Goal: Task Accomplishment & Management: Use online tool/utility

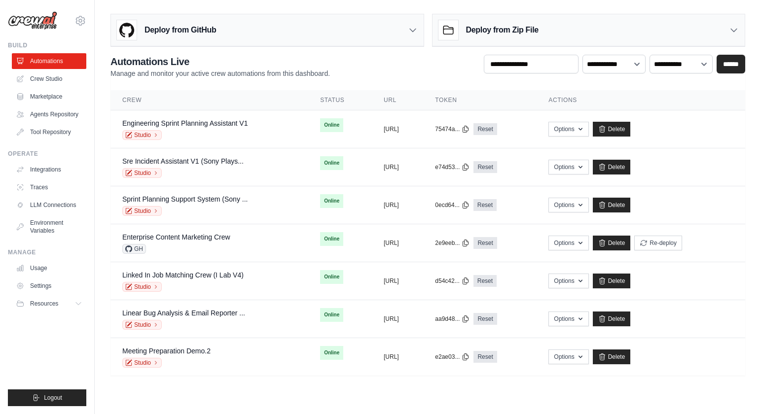
click at [412, 32] on icon at bounding box center [413, 30] width 6 height 3
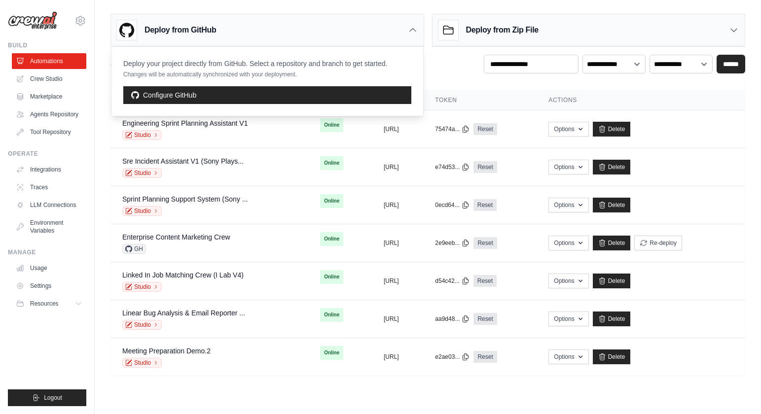
click at [412, 31] on icon at bounding box center [413, 30] width 10 height 10
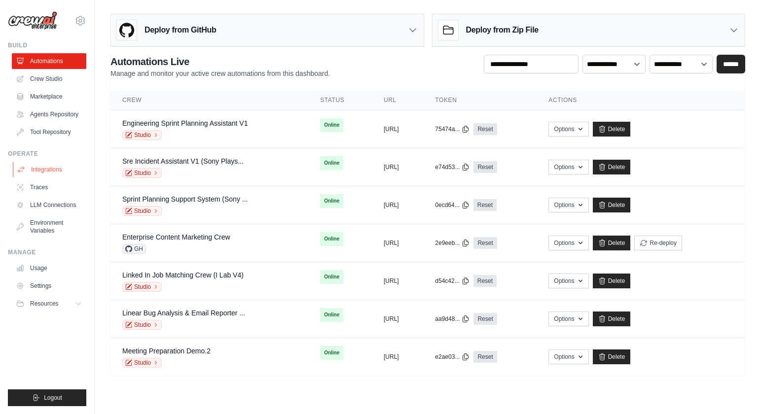
click at [58, 171] on link "Integrations" at bounding box center [50, 170] width 74 height 16
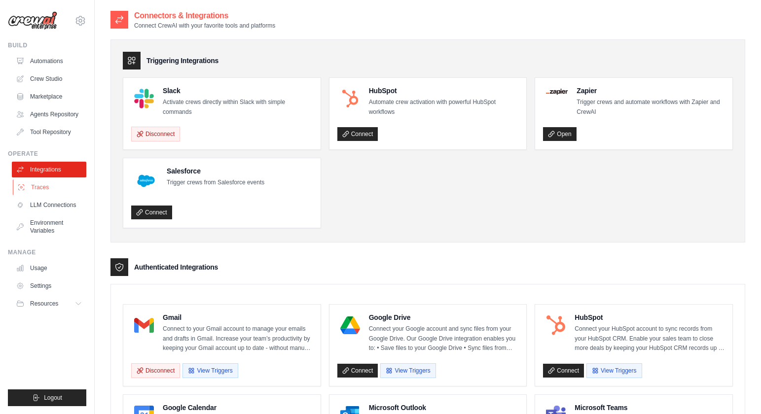
click at [49, 188] on link "Traces" at bounding box center [50, 188] width 74 height 16
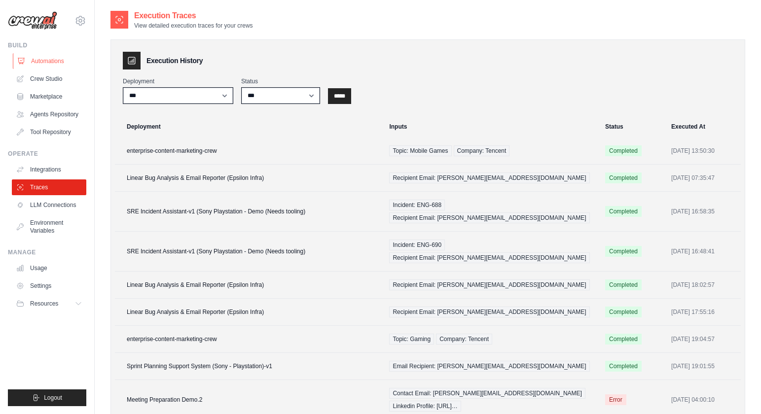
click at [41, 60] on link "Automations" at bounding box center [50, 61] width 74 height 16
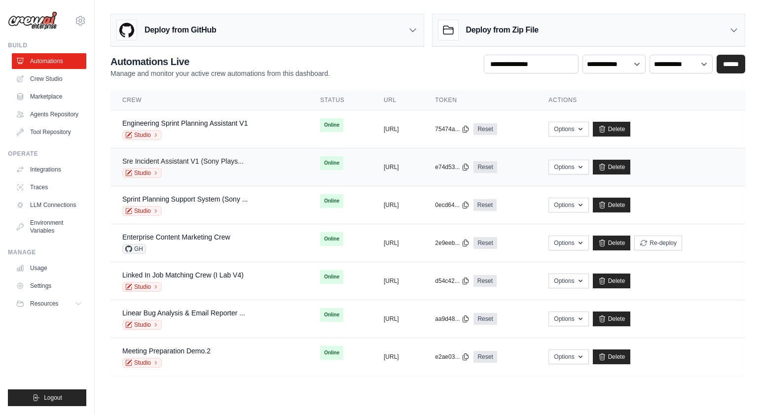
click at [201, 159] on link "Sre Incident Assistant V1 (Sony Plays..." at bounding box center [182, 161] width 121 height 8
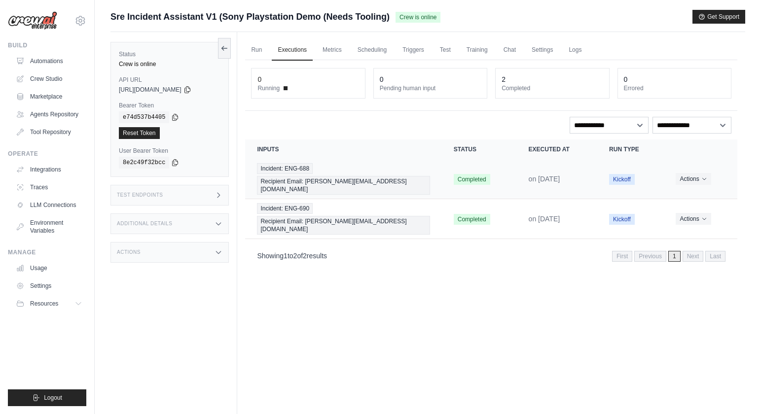
click at [432, 172] on td "Incident: ENG-688 Recipient Email: chris@crewai.com" at bounding box center [343, 179] width 196 height 40
click at [425, 166] on div "Incident: ENG-688 Recipient Email: chris@crewai.com" at bounding box center [343, 179] width 173 height 32
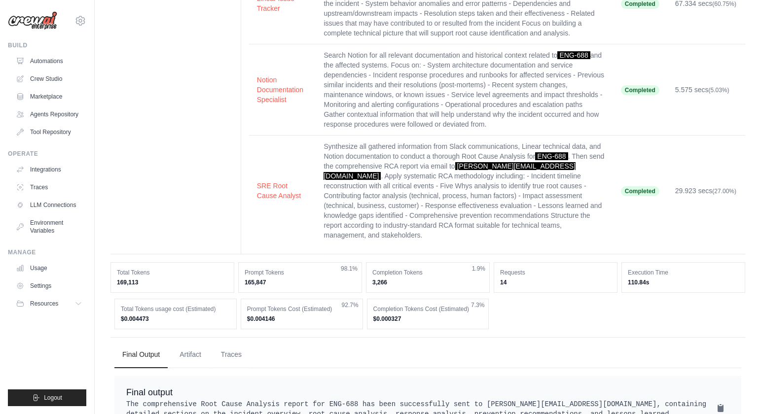
scroll to position [197, 0]
click at [191, 346] on button "Artifact" at bounding box center [190, 354] width 37 height 27
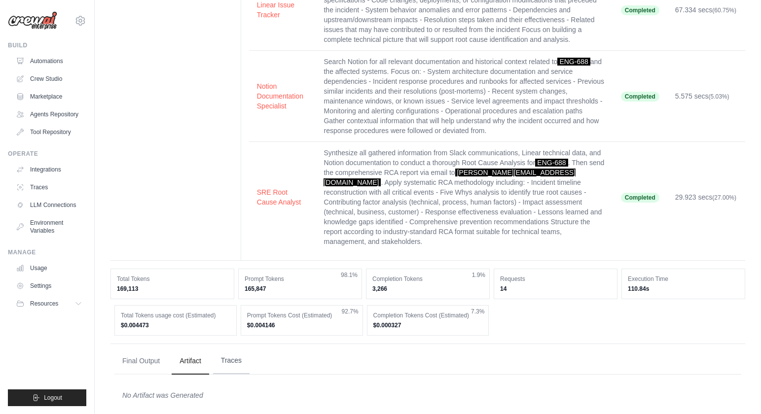
click at [228, 353] on button "Traces" at bounding box center [231, 361] width 36 height 27
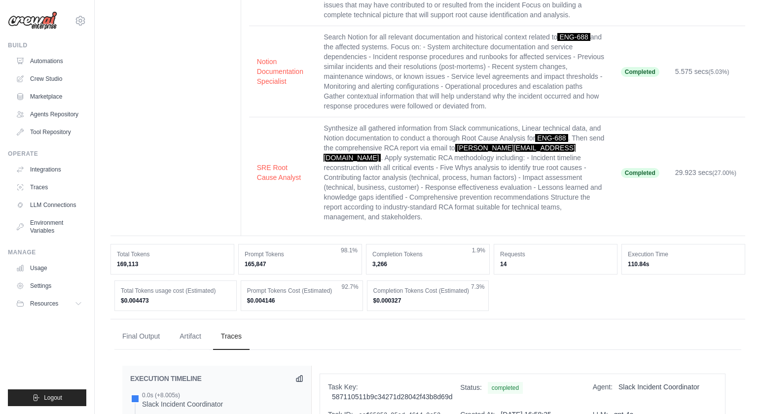
scroll to position [220, 0]
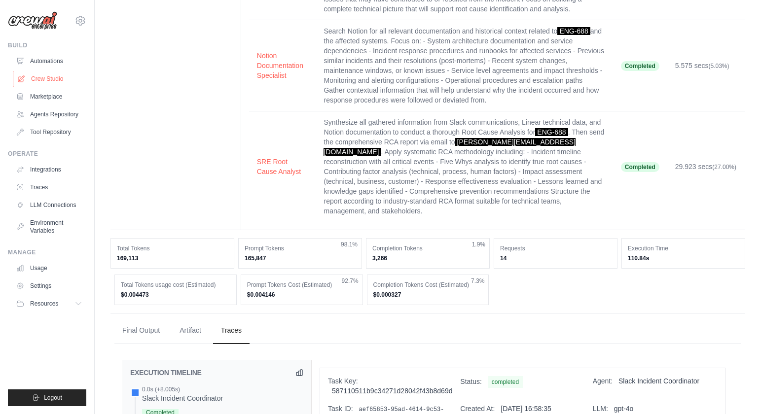
click at [58, 80] on link "Crew Studio" at bounding box center [50, 79] width 74 height 16
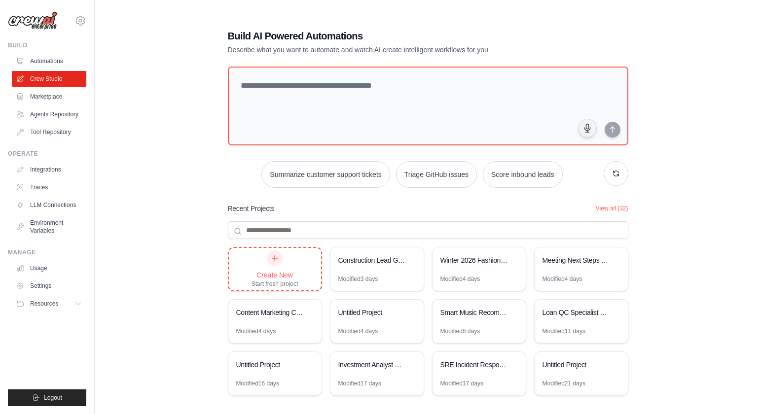
click at [265, 269] on div "Create New Start fresh project" at bounding box center [275, 269] width 47 height 37
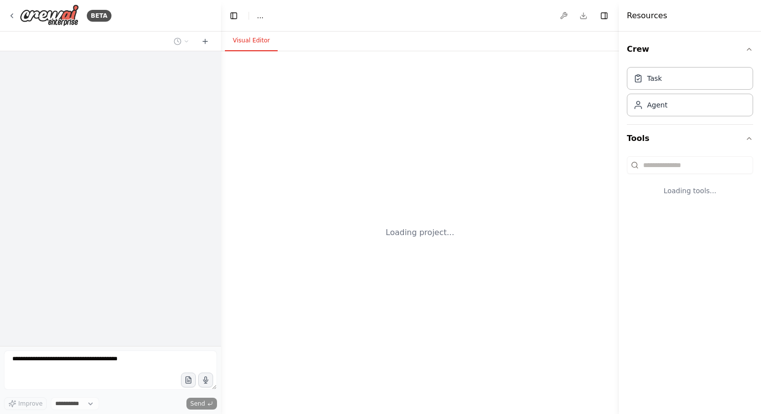
select select "****"
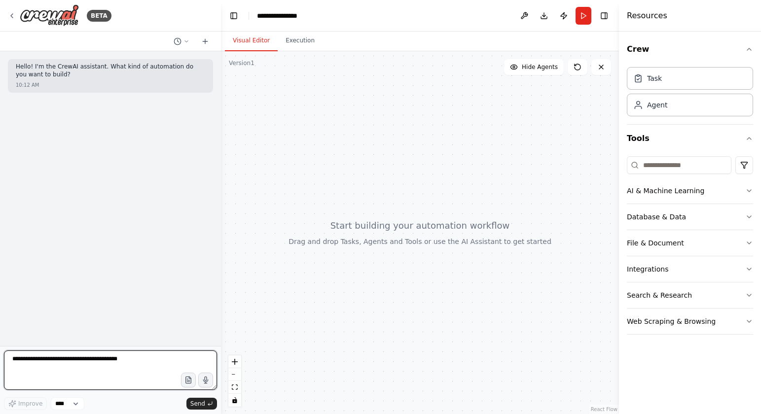
click at [112, 362] on textarea at bounding box center [110, 370] width 213 height 39
drag, startPoint x: 87, startPoint y: 360, endPoint x: 66, endPoint y: 361, distance: 21.2
click at [66, 361] on textarea "**********" at bounding box center [110, 370] width 213 height 39
click at [110, 361] on textarea "**********" at bounding box center [110, 370] width 213 height 39
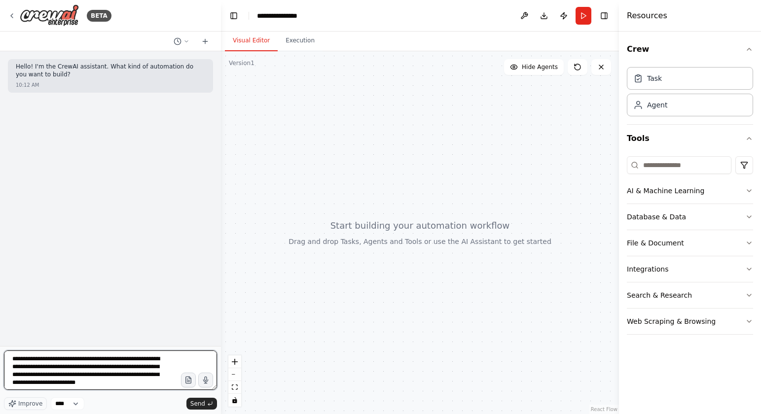
click at [65, 369] on textarea "**********" at bounding box center [110, 370] width 213 height 39
drag, startPoint x: 136, startPoint y: 369, endPoint x: 69, endPoint y: 367, distance: 66.6
click at [69, 367] on textarea "**********" at bounding box center [110, 370] width 213 height 39
click at [80, 381] on textarea "**********" at bounding box center [110, 370] width 213 height 39
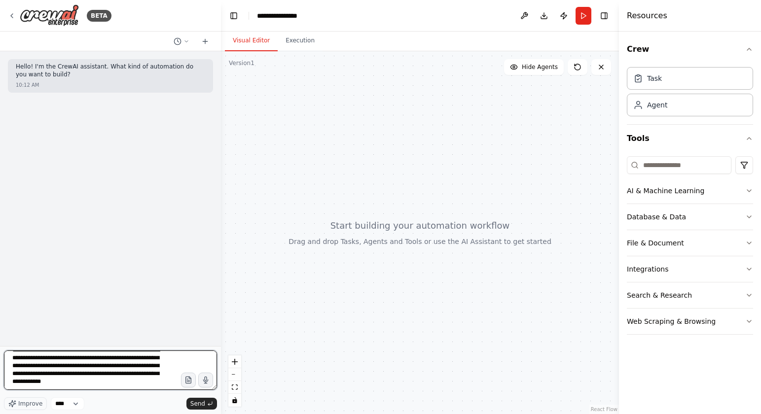
scroll to position [12, 0]
click at [108, 380] on textarea "**********" at bounding box center [110, 370] width 213 height 39
type textarea "**********"
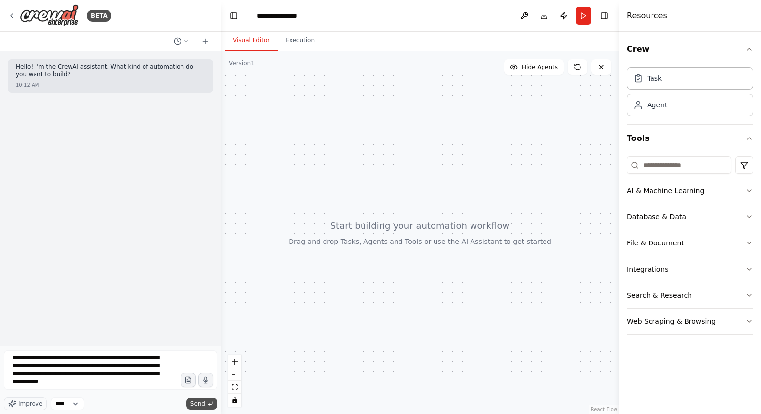
click at [207, 404] on icon "submit" at bounding box center [210, 404] width 6 height 6
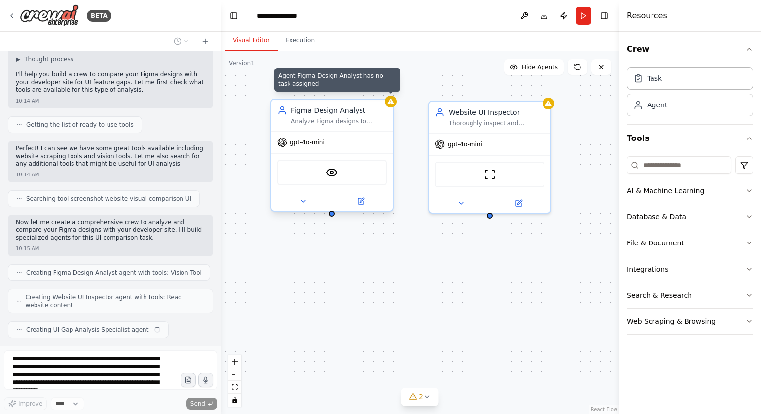
scroll to position [141, 0]
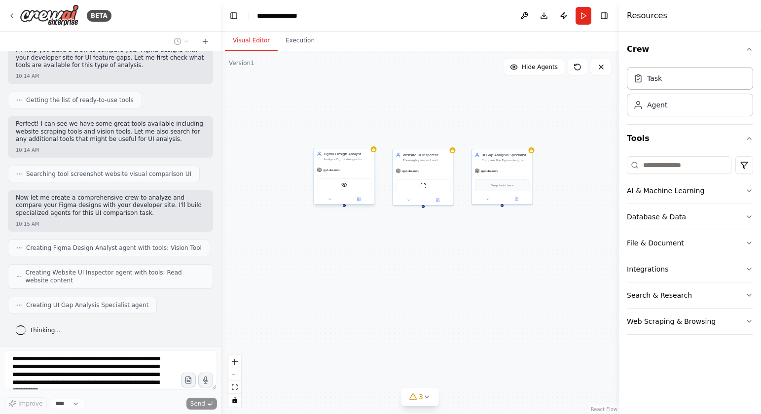
drag, startPoint x: 489, startPoint y: 230, endPoint x: 451, endPoint y: 231, distance: 38.0
click at [451, 231] on div "Figma Design Analyst Analyze Figma designs to identify all UI components, featu…" at bounding box center [420, 232] width 398 height 363
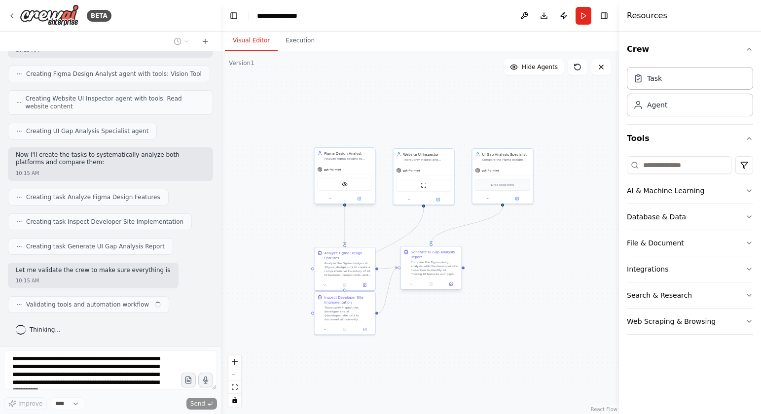
scroll to position [323, 0]
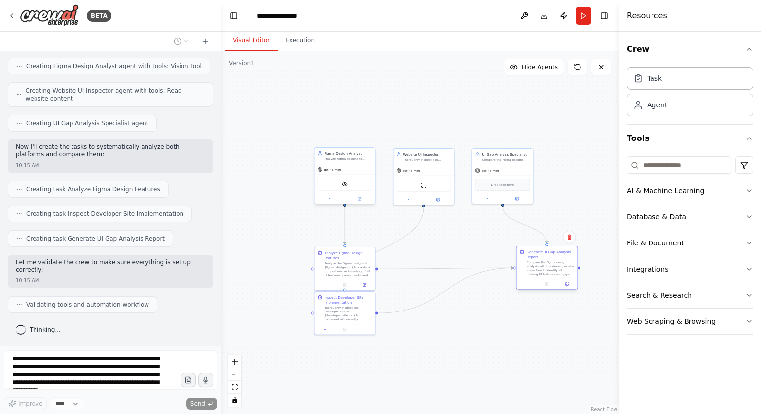
drag, startPoint x: 425, startPoint y: 264, endPoint x: 540, endPoint y: 265, distance: 114.9
click at [540, 265] on div "Compare the Figma design analysis with the developer site inspection to identif…" at bounding box center [551, 268] width 48 height 16
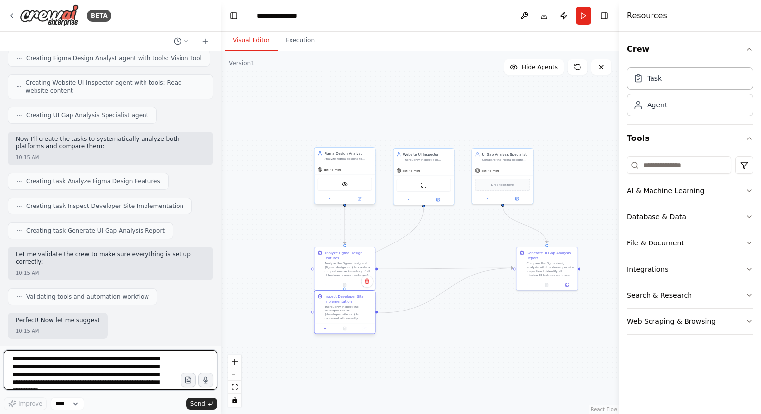
click at [352, 318] on div "Thoroughly inspect the developer site at {developer_site_url} to document all c…" at bounding box center [349, 313] width 48 height 16
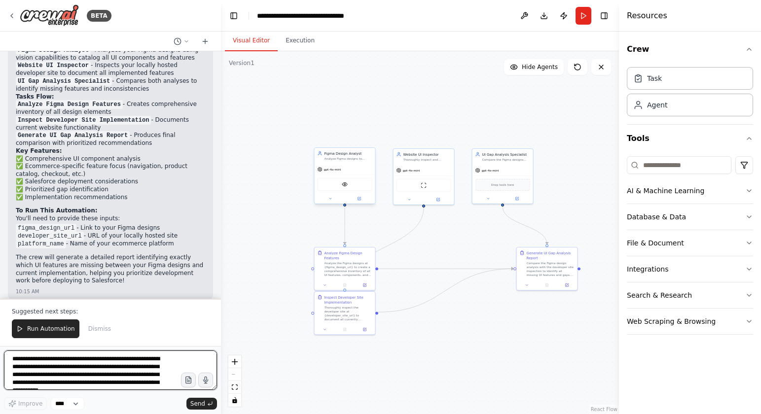
scroll to position [700, 0]
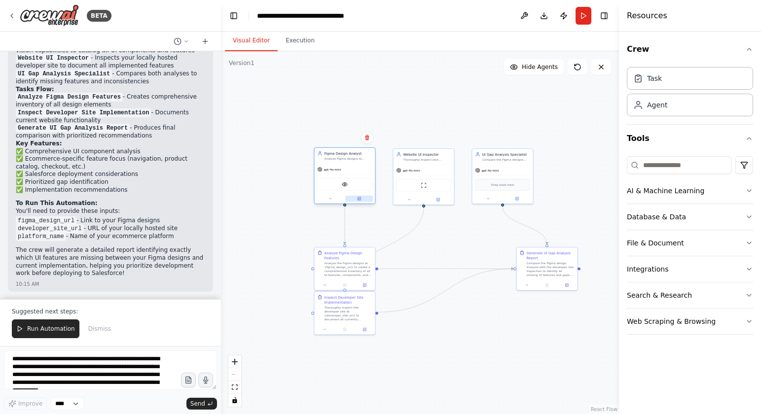
click at [361, 199] on button at bounding box center [359, 199] width 28 height 6
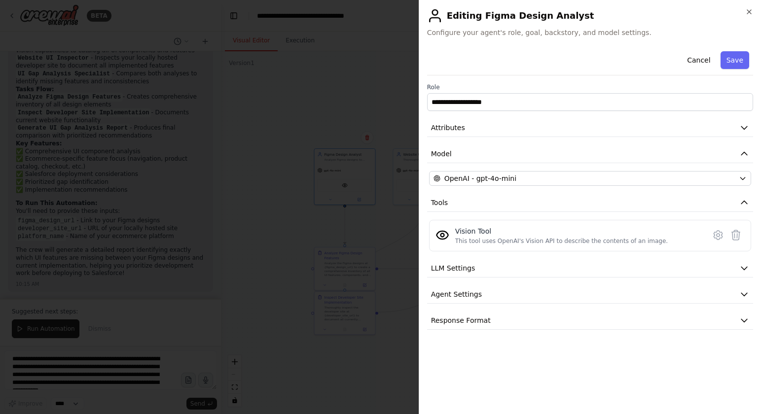
click at [364, 61] on div at bounding box center [380, 207] width 761 height 414
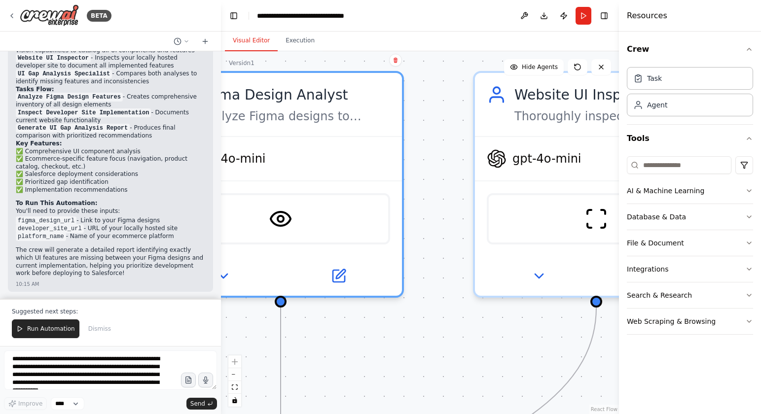
drag, startPoint x: 402, startPoint y: 117, endPoint x: 579, endPoint y: 37, distance: 194.5
click at [579, 37] on div "Visual Editor Execution Version 1 Show Tools Hide Agents .deletable-edge-delete…" at bounding box center [420, 223] width 398 height 383
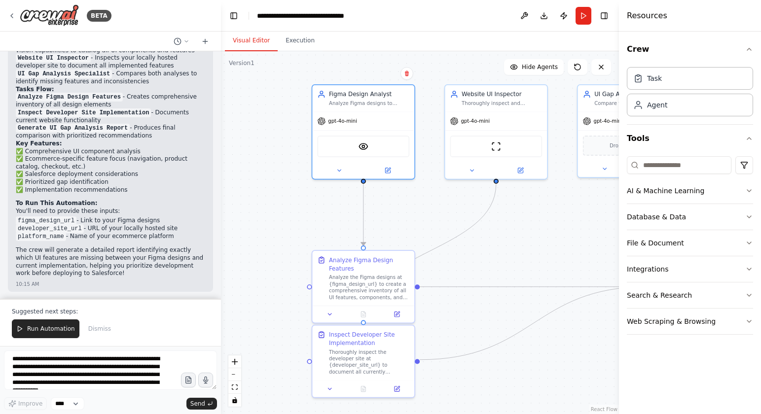
drag, startPoint x: 476, startPoint y: 283, endPoint x: 424, endPoint y: 219, distance: 82.7
click at [424, 219] on div ".deletable-edge-delete-btn { width: 20px; height: 20px; border: 0px solid #ffff…" at bounding box center [420, 232] width 398 height 363
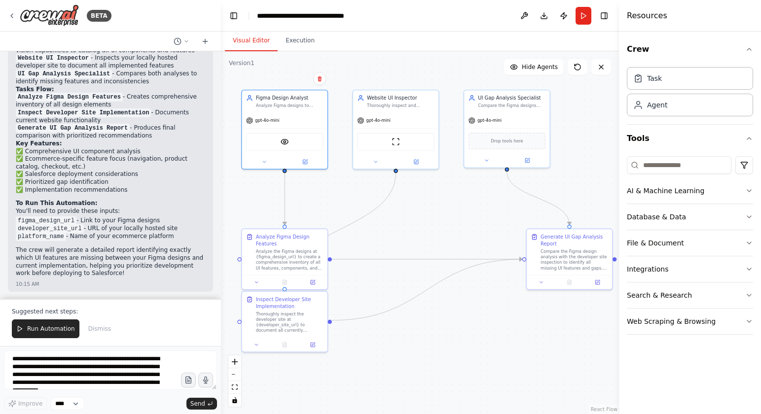
drag, startPoint x: 530, startPoint y: 227, endPoint x: 432, endPoint y: 209, distance: 99.3
click at [432, 209] on div ".deletable-edge-delete-btn { width: 20px; height: 20px; border: 0px solid #ffff…" at bounding box center [420, 232] width 398 height 363
click at [306, 160] on icon at bounding box center [305, 160] width 4 height 4
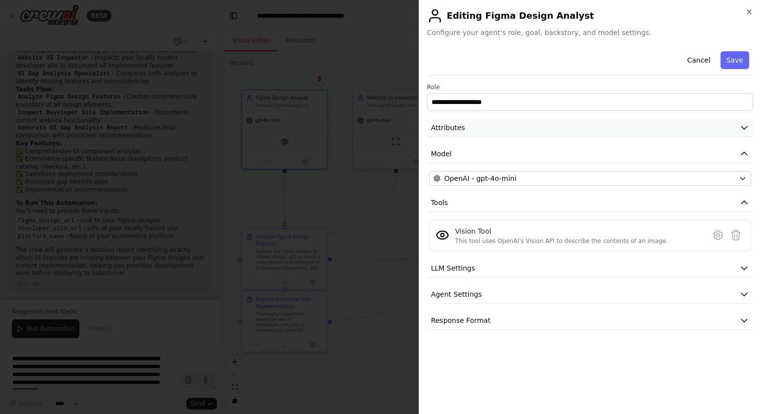
click at [686, 128] on button "Attributes" at bounding box center [590, 128] width 326 height 18
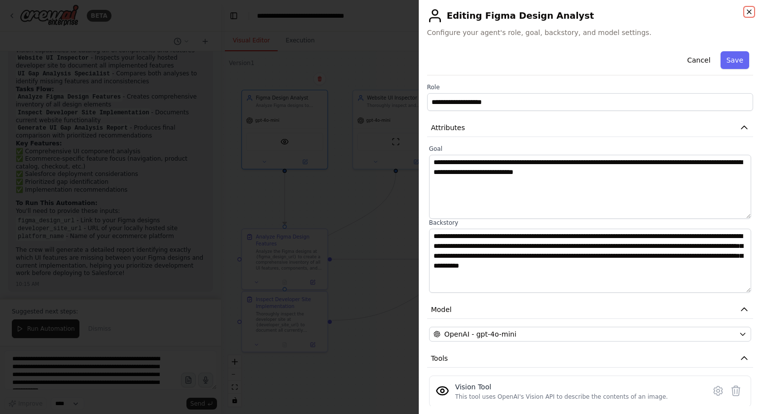
click at [748, 11] on icon "button" at bounding box center [749, 12] width 8 height 8
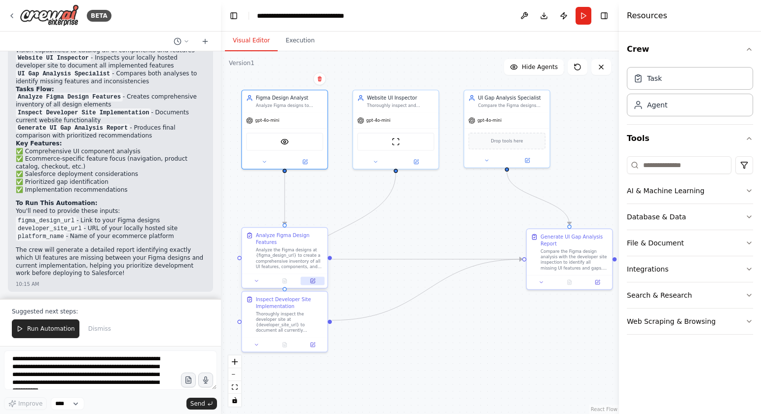
click at [313, 281] on icon at bounding box center [313, 280] width 3 height 3
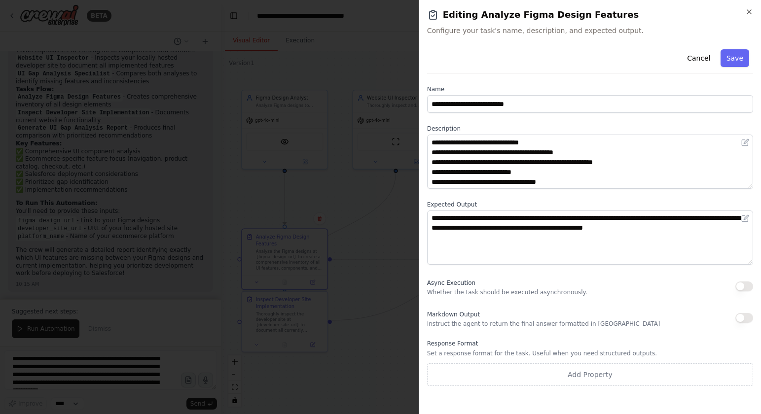
scroll to position [0, 0]
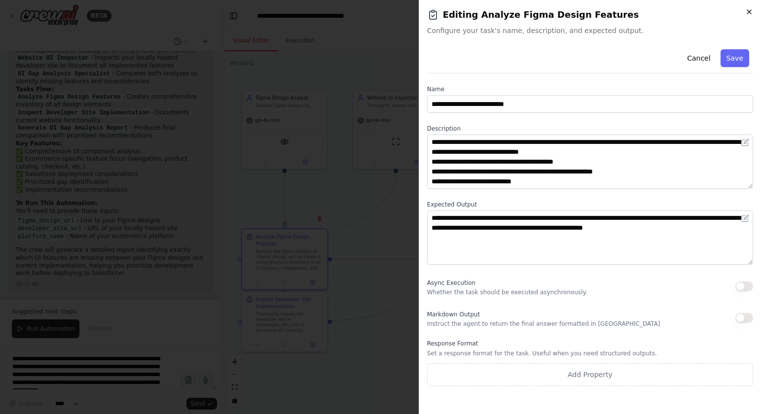
click at [747, 11] on icon "button" at bounding box center [749, 12] width 8 height 8
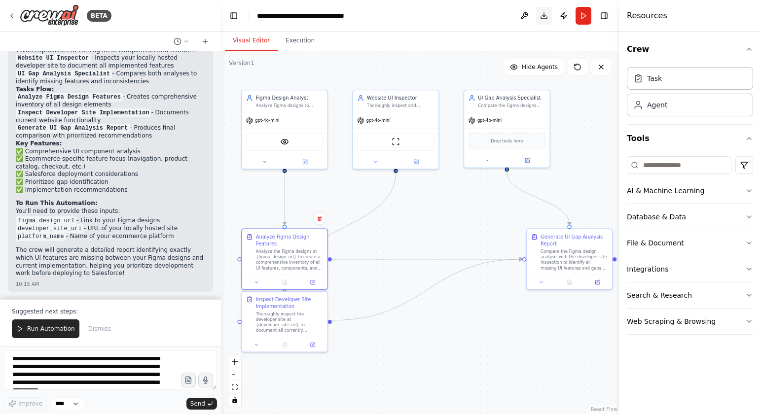
click at [545, 16] on button "Download" at bounding box center [544, 16] width 16 height 18
click at [289, 142] on div "VisionTool" at bounding box center [284, 140] width 77 height 18
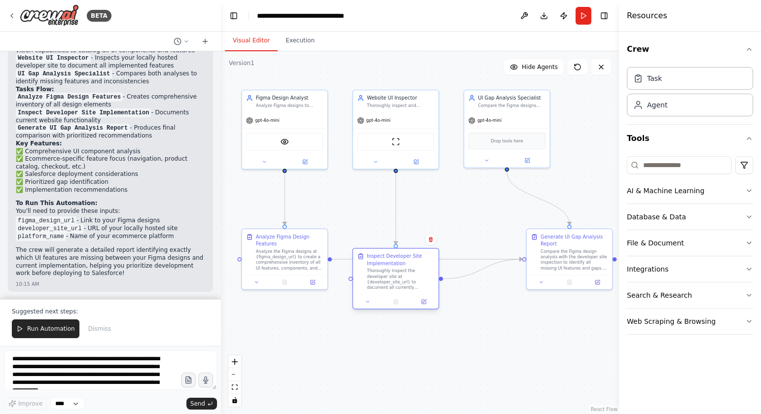
drag, startPoint x: 309, startPoint y: 319, endPoint x: 422, endPoint y: 274, distance: 121.5
click at [422, 274] on div "Thoroughly inspect the developer site at {developer_site_url} to document all c…" at bounding box center [401, 279] width 68 height 22
